Goal: Task Accomplishment & Management: Manage account settings

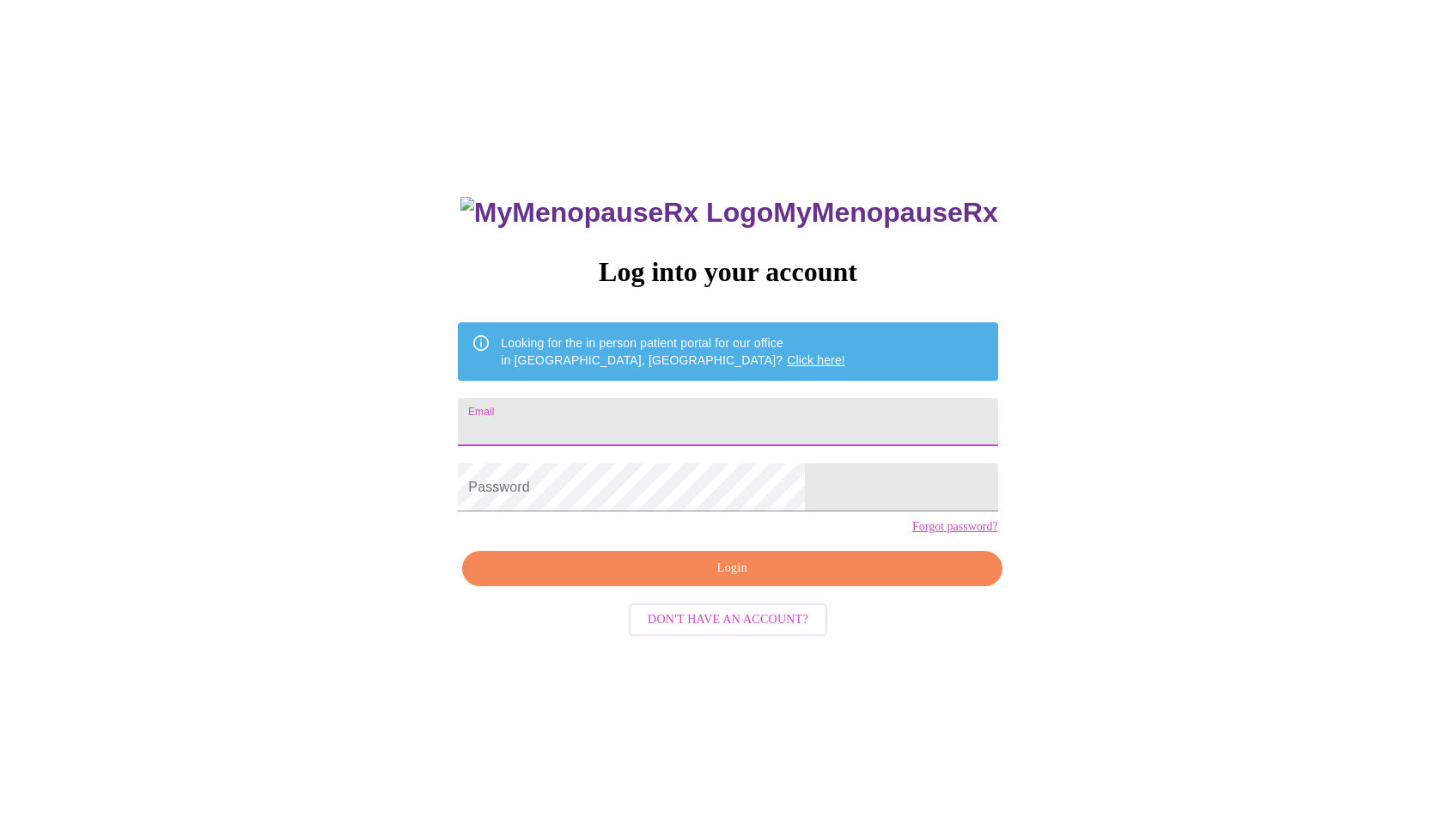
click at [630, 418] on input "Email" at bounding box center [728, 422] width 539 height 48
type input "mlware23@gmail.com"
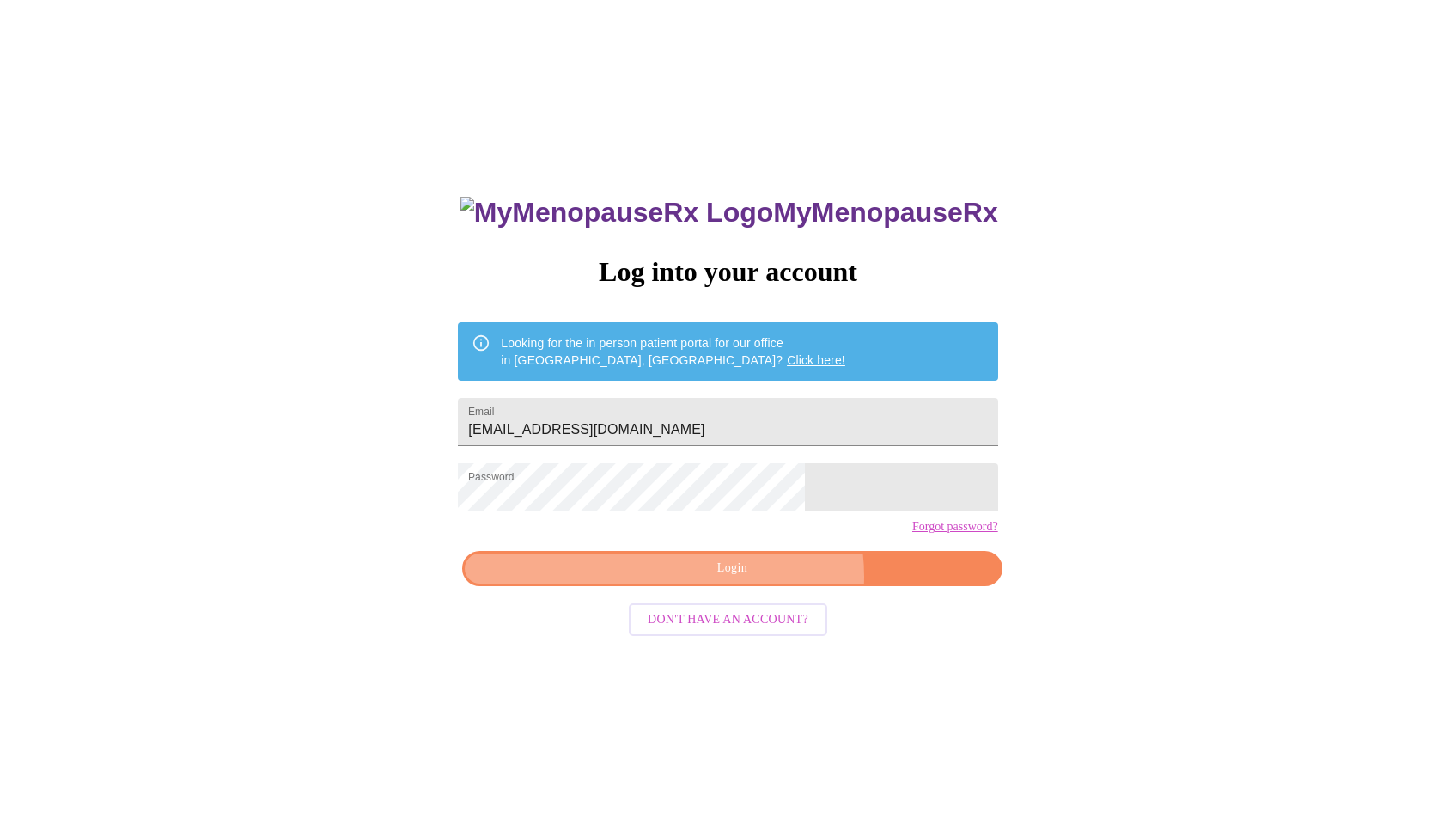
click at [758, 579] on span "Login" at bounding box center [732, 568] width 500 height 21
